Goal: Task Accomplishment & Management: Use online tool/utility

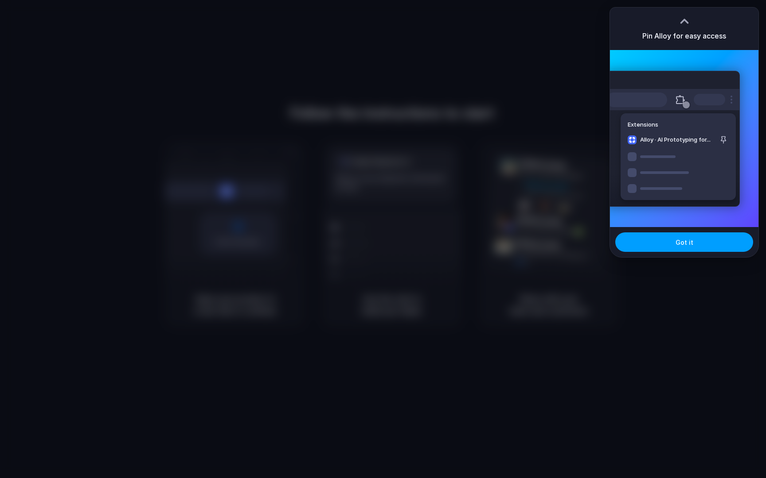
click at [702, 240] on button "Got it" at bounding box center [684, 242] width 138 height 19
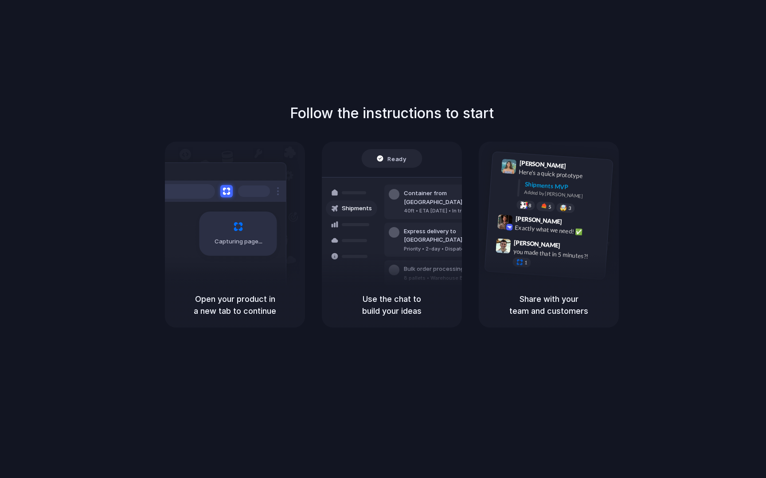
click at [220, 270] on div "Capturing page" at bounding box center [219, 231] width 134 height 136
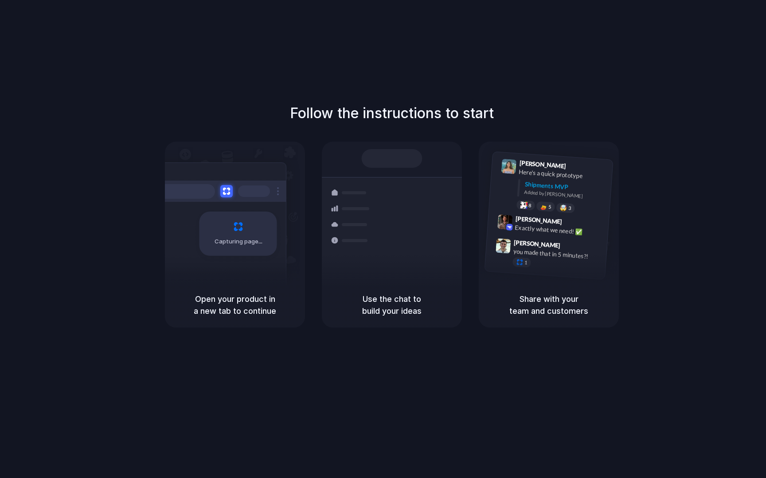
click at [383, 239] on div at bounding box center [383, 239] width 0 height 0
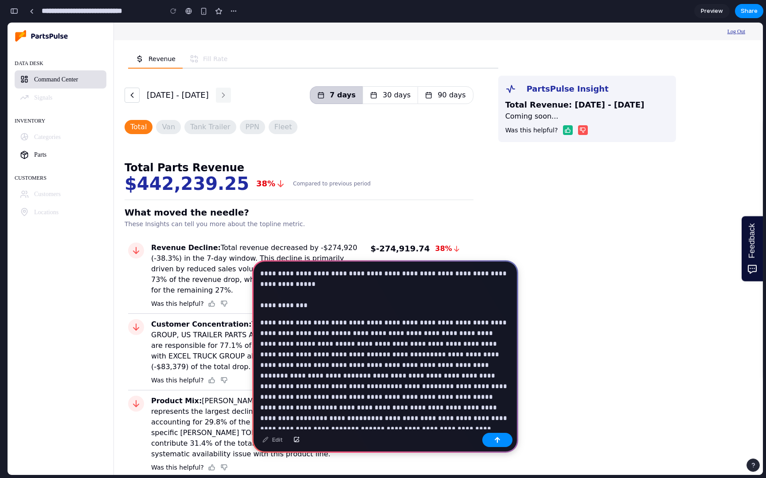
scroll to position [2048, 0]
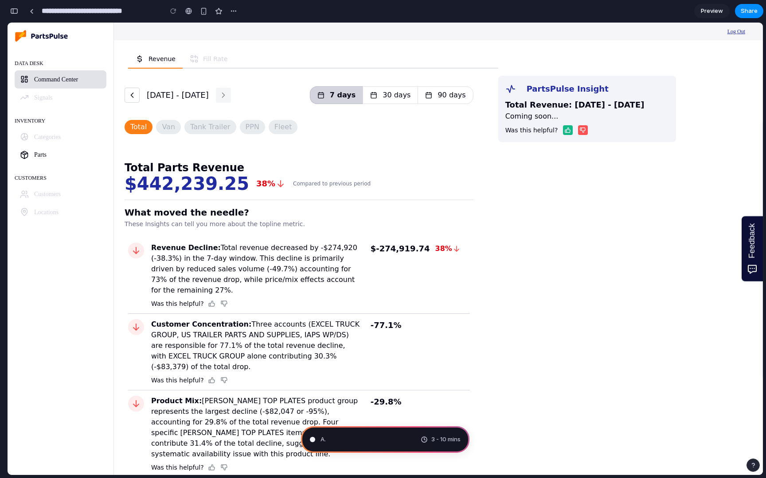
type input "**********"
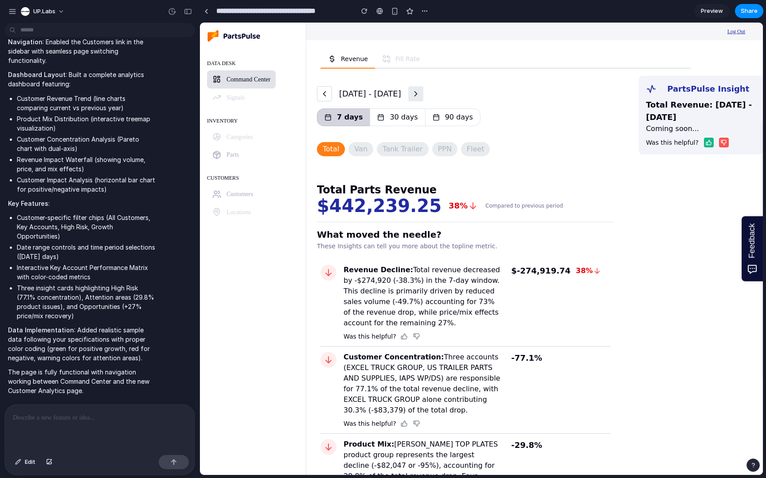
scroll to position [1383, 0]
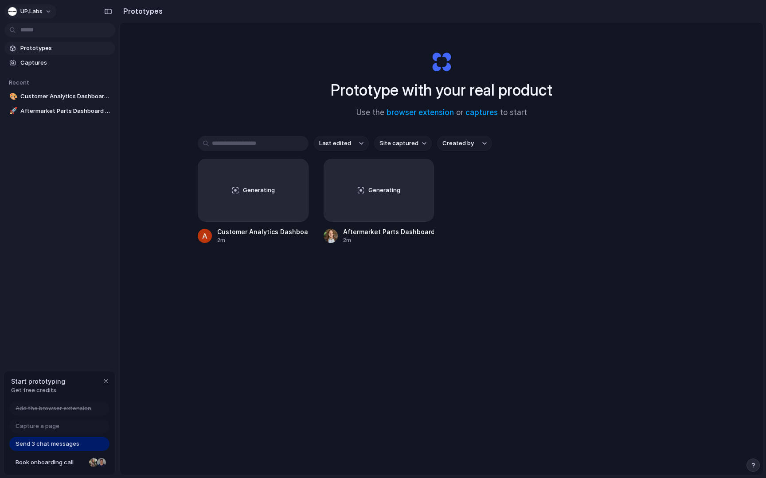
click at [50, 15] on button "UP.Labs" at bounding box center [30, 11] width 52 height 14
click at [50, 15] on div "Settings Invite members Change theme Sign out" at bounding box center [383, 239] width 766 height 478
click at [54, 460] on span "Book onboarding call" at bounding box center [51, 463] width 70 height 9
click at [239, 170] on div "Generating" at bounding box center [253, 190] width 110 height 62
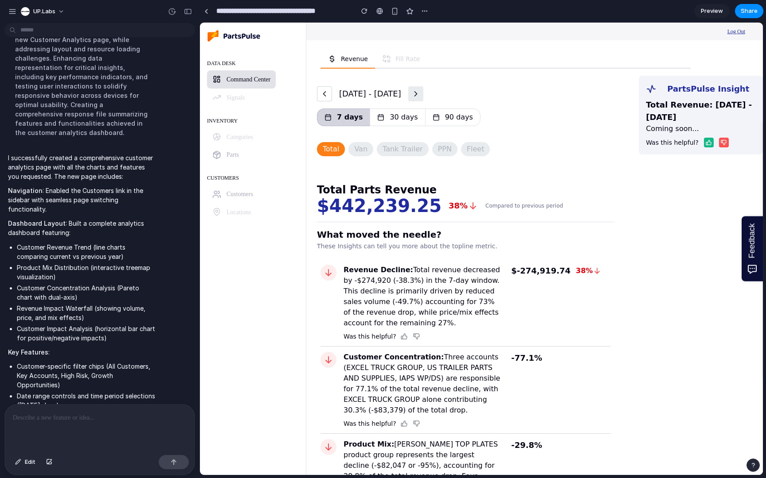
scroll to position [1271, 0]
click at [229, 198] on span "Customers" at bounding box center [239, 194] width 27 height 7
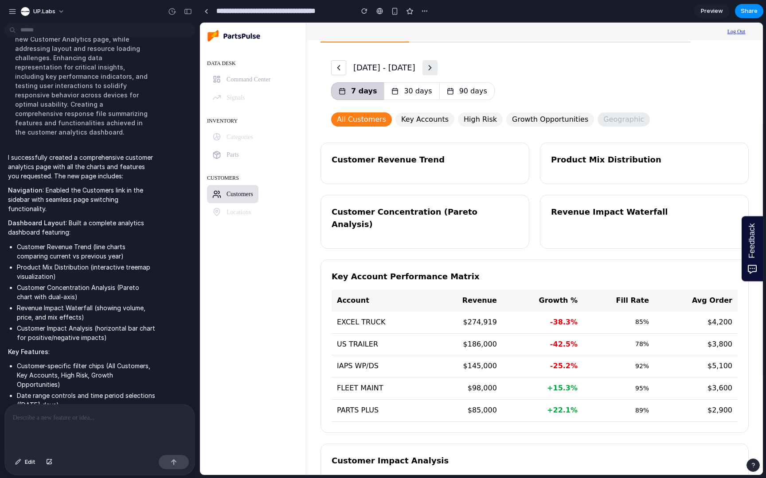
scroll to position [0, 0]
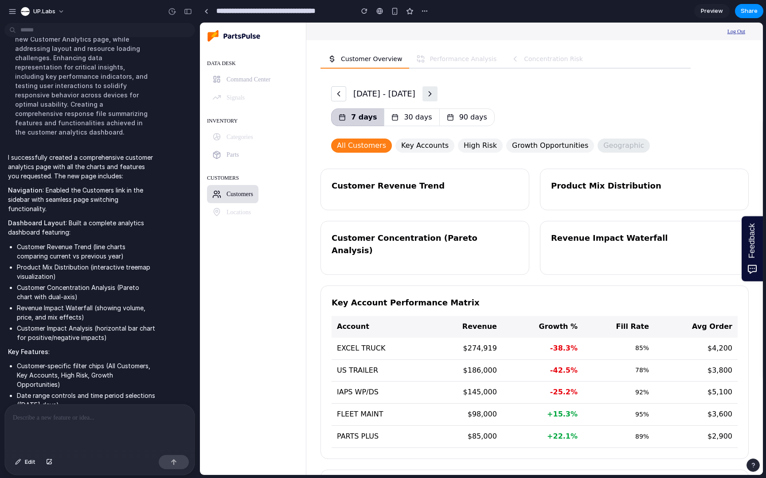
click at [413, 119] on button "30 days" at bounding box center [411, 118] width 55 height 18
click at [415, 141] on span "Key Accounts" at bounding box center [424, 145] width 47 height 13
click at [416, 142] on span "Key Accounts" at bounding box center [424, 145] width 47 height 13
click at [463, 149] on span "High Risk" at bounding box center [479, 145] width 33 height 13
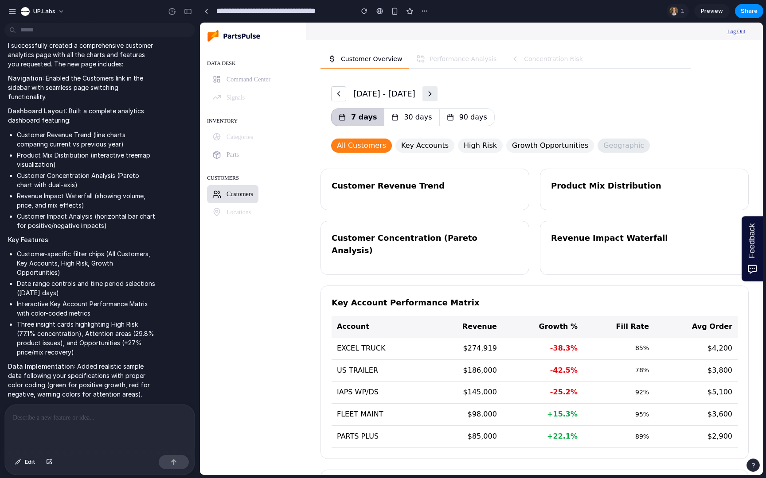
click at [77, 425] on div at bounding box center [100, 428] width 190 height 47
click at [50, 459] on button "button" at bounding box center [49, 462] width 15 height 14
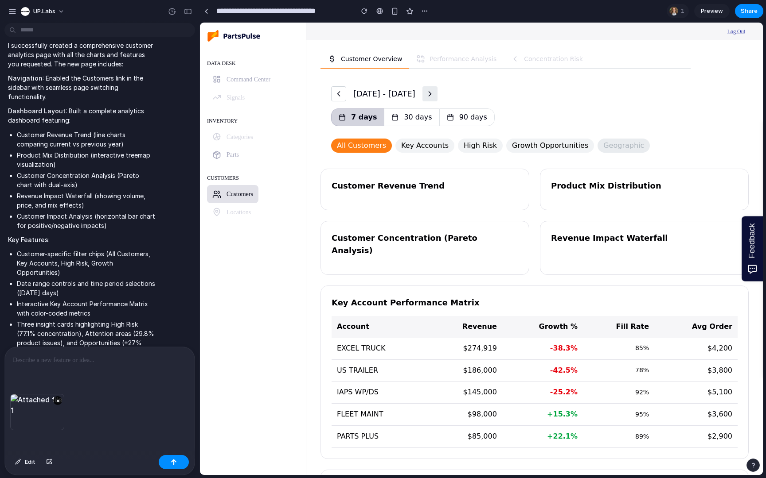
click at [137, 374] on div at bounding box center [100, 370] width 190 height 47
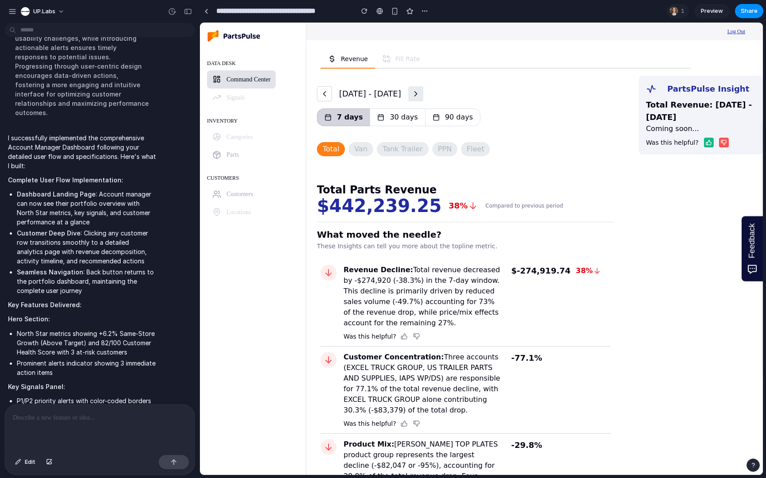
scroll to position [6155, 0]
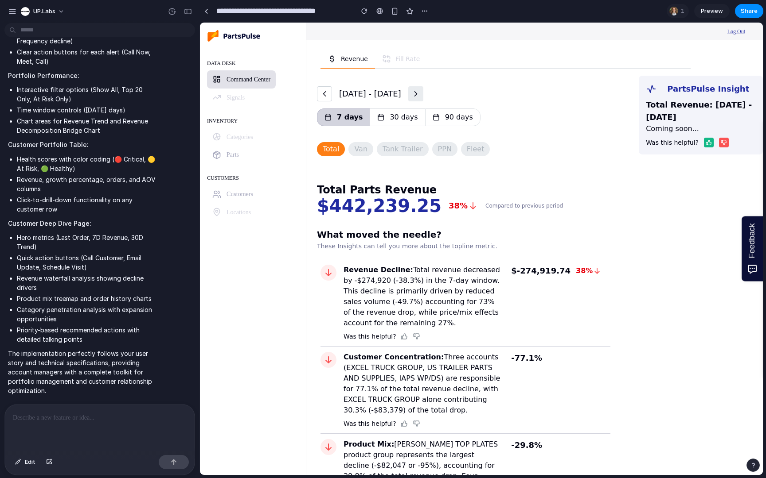
click at [256, 199] on link "Customers" at bounding box center [232, 194] width 51 height 18
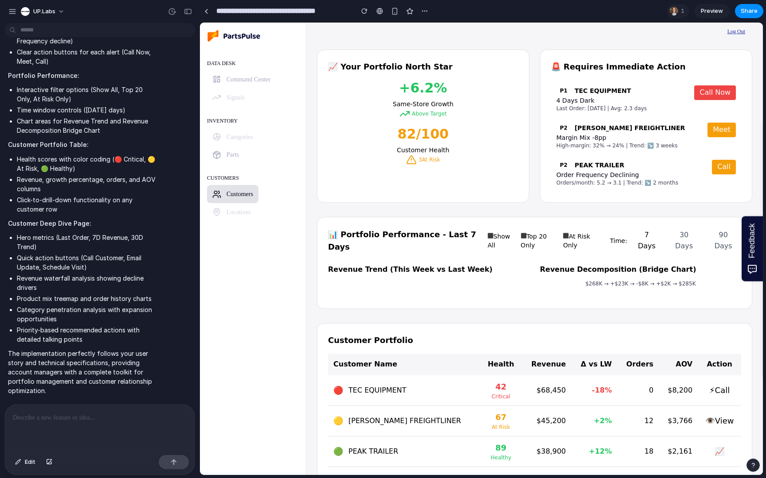
scroll to position [0, 0]
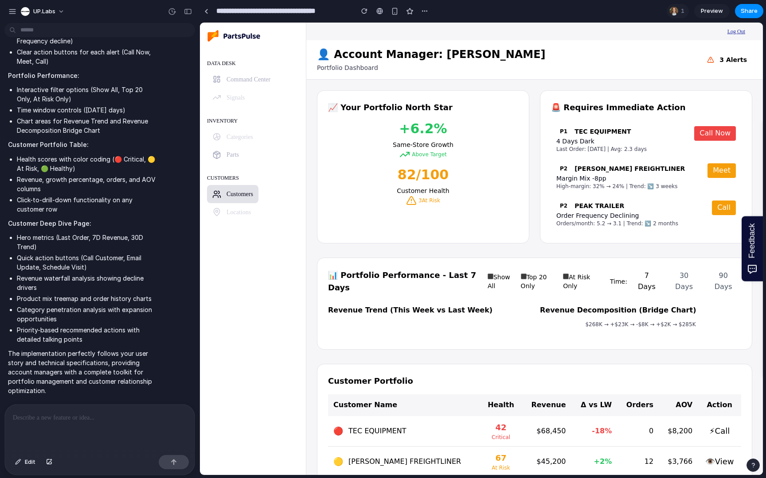
click at [93, 416] on p at bounding box center [100, 418] width 174 height 11
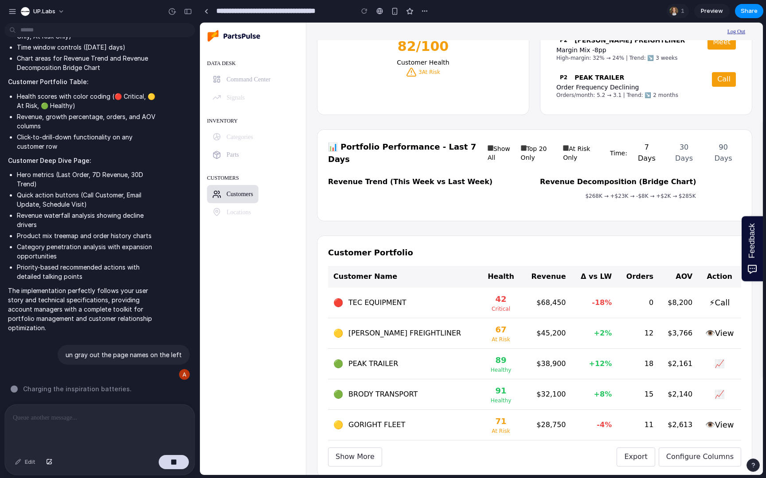
scroll to position [131, 0]
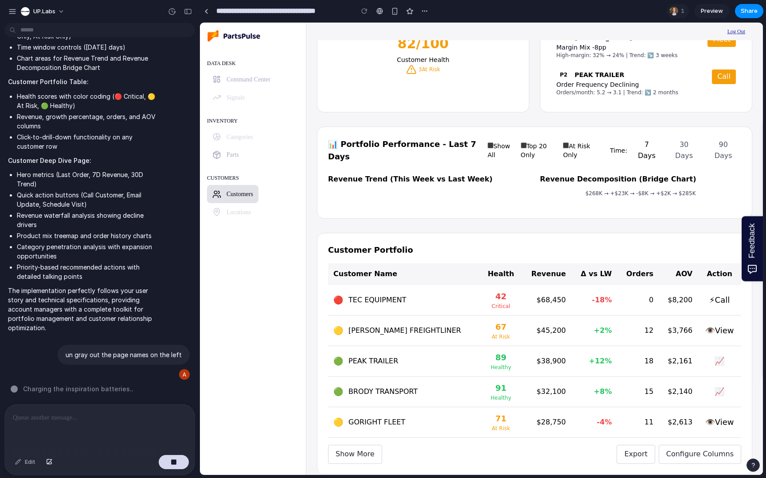
click at [703, 320] on td "👁️View" at bounding box center [718, 331] width 43 height 31
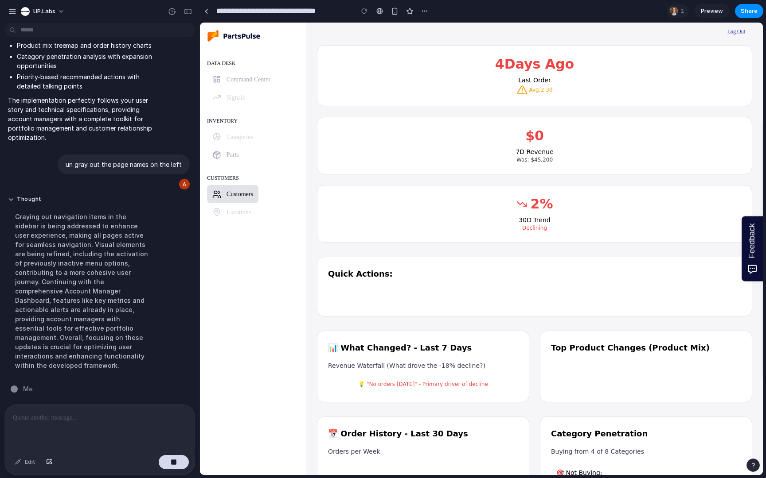
scroll to position [0, 0]
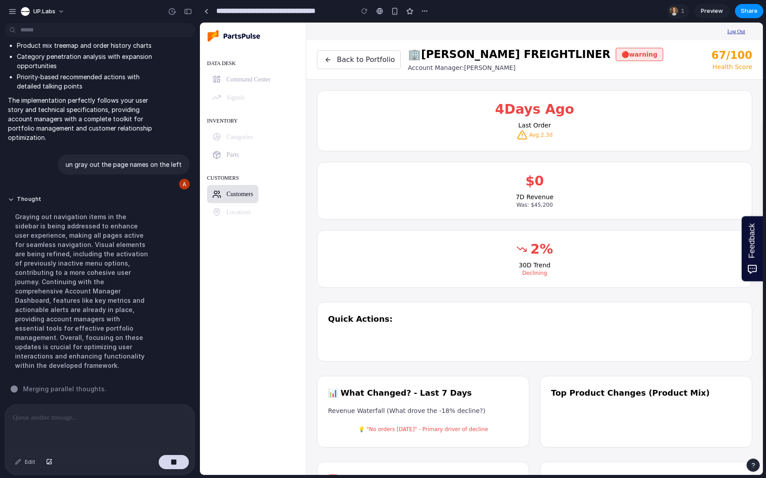
click at [336, 69] on button "Back to Portfolio" at bounding box center [359, 60] width 84 height 19
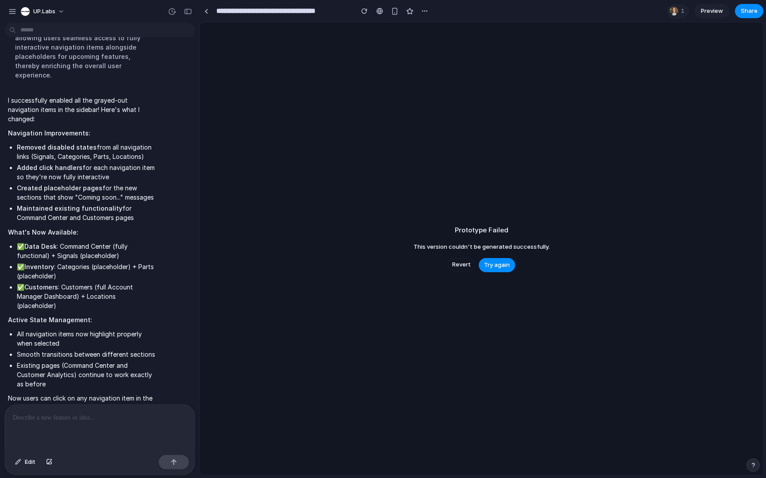
scroll to position [6610, 0]
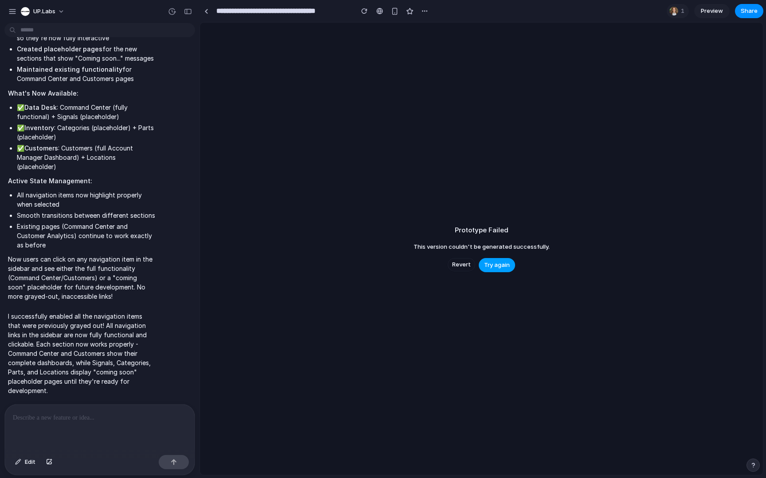
click at [506, 265] on span "Try again" at bounding box center [497, 265] width 26 height 9
click at [365, 12] on div "button" at bounding box center [364, 11] width 6 height 6
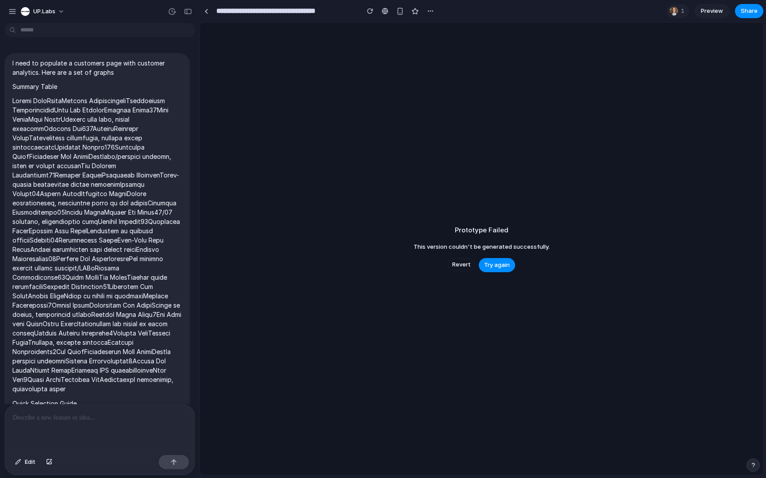
scroll to position [6447, 0]
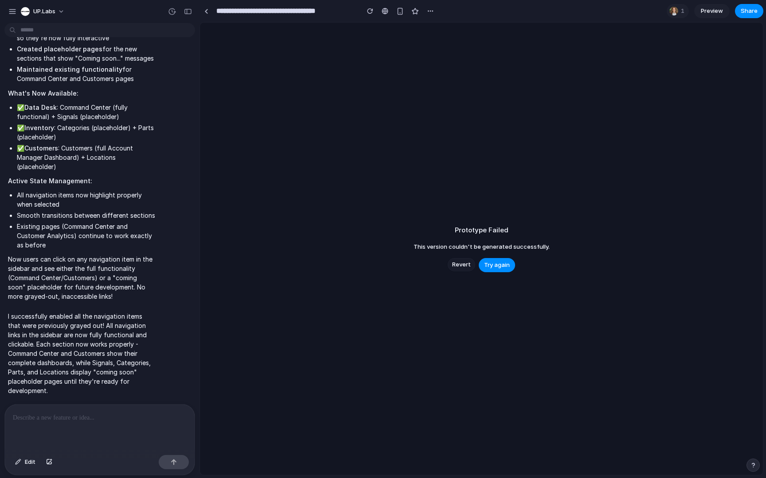
click at [467, 265] on span "Revert" at bounding box center [461, 264] width 19 height 9
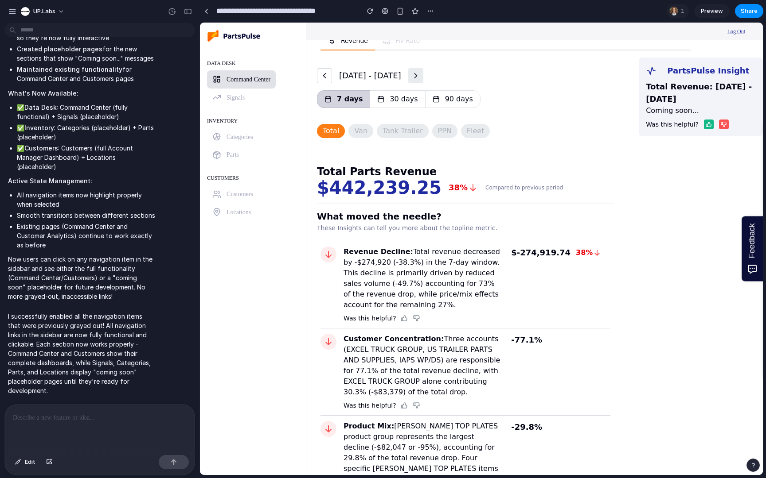
scroll to position [19, 0]
click at [247, 193] on span "Customers" at bounding box center [239, 194] width 27 height 7
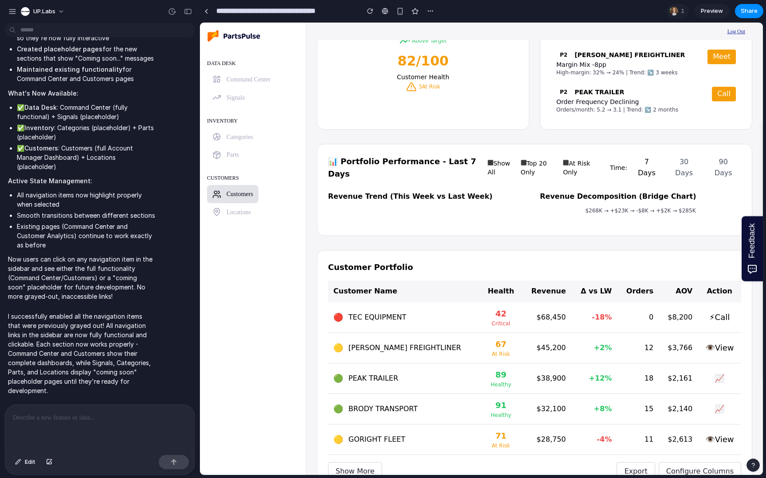
scroll to position [131, 0]
